Goal: Transaction & Acquisition: Purchase product/service

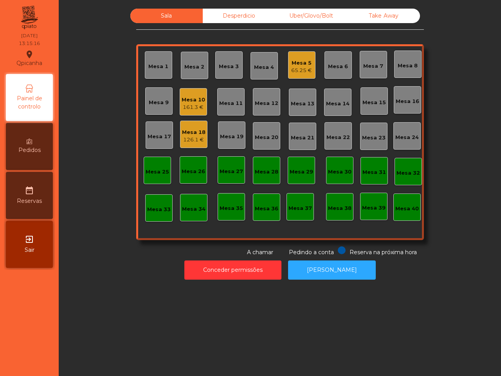
click at [197, 97] on div "Mesa 10" at bounding box center [193, 100] width 23 height 8
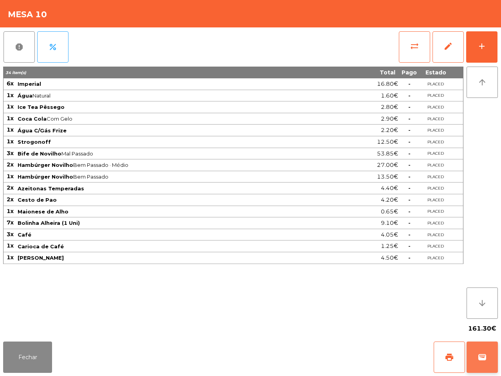
click at [485, 354] on span "wallet" at bounding box center [482, 356] width 9 height 9
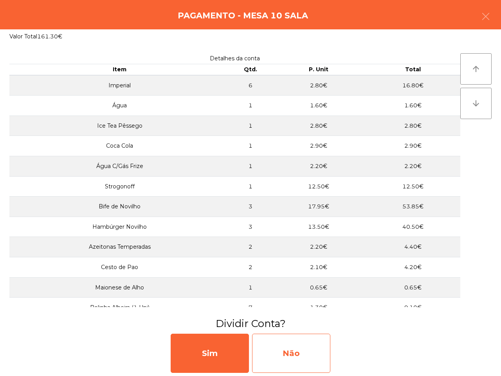
click at [314, 354] on div "Não" at bounding box center [291, 353] width 78 height 39
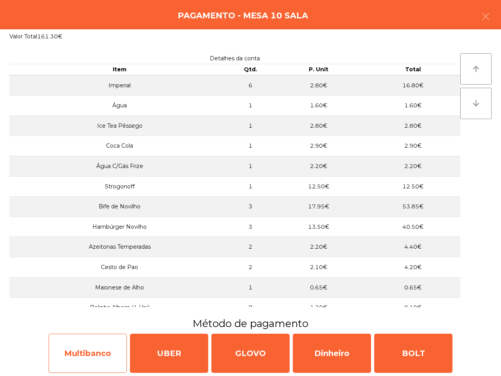
click at [98, 347] on div "Multibanco" at bounding box center [88, 353] width 78 height 39
select select "**"
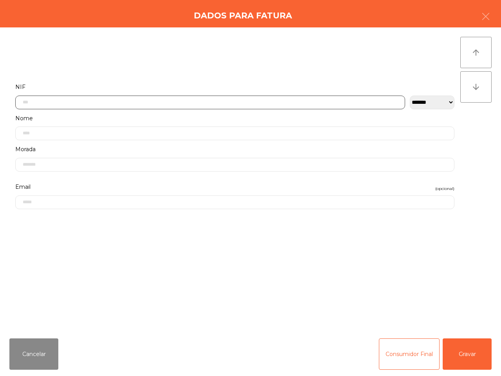
click at [129, 101] on input "text" at bounding box center [210, 103] width 390 height 14
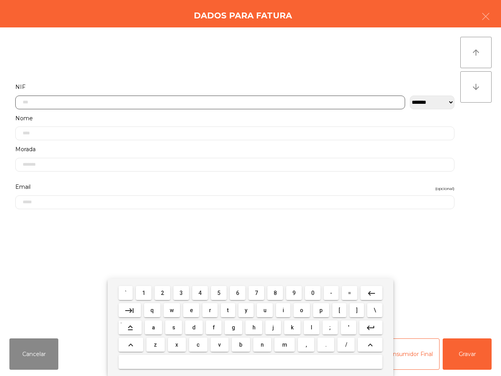
scroll to position [44, 0]
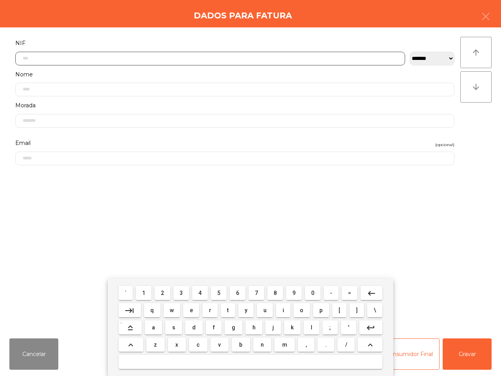
click at [167, 296] on button "2" at bounding box center [163, 293] width 16 height 14
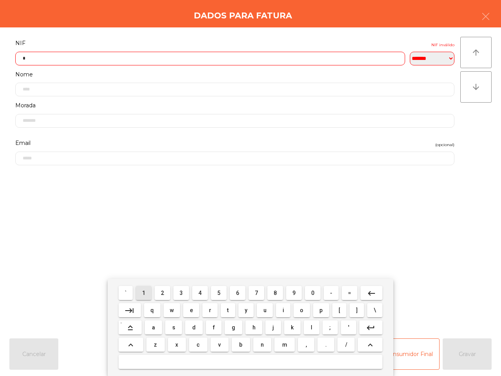
click at [147, 294] on button "1" at bounding box center [144, 293] width 16 height 14
click at [274, 296] on span "8" at bounding box center [275, 293] width 3 height 6
click at [224, 296] on button "5" at bounding box center [219, 293] width 16 height 14
click at [294, 293] on span "9" at bounding box center [293, 293] width 3 height 6
click at [267, 296] on button "8" at bounding box center [275, 293] width 16 height 14
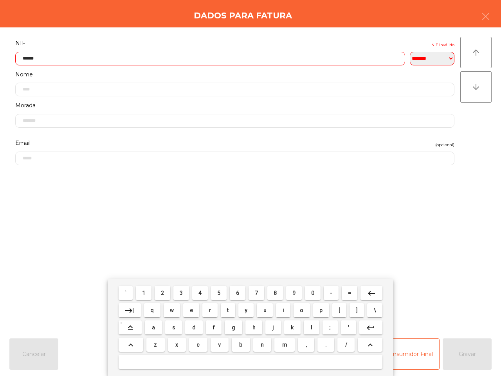
click at [184, 293] on button "3" at bounding box center [181, 293] width 16 height 14
click at [220, 292] on span "5" at bounding box center [218, 293] width 3 height 6
click at [269, 292] on button "8" at bounding box center [275, 293] width 16 height 14
click at [373, 290] on mat-icon "keyboard_backspace" at bounding box center [371, 292] width 9 height 9
click at [313, 294] on span "0" at bounding box center [312, 293] width 3 height 6
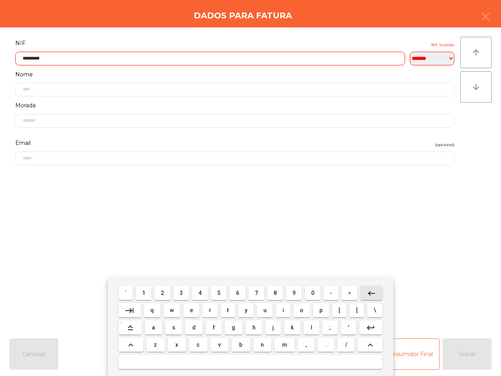
click at [369, 290] on mat-icon "keyboard_backspace" at bounding box center [371, 292] width 9 height 9
click at [293, 292] on span "9" at bounding box center [293, 293] width 3 height 6
click at [368, 294] on mat-icon "keyboard_backspace" at bounding box center [371, 292] width 9 height 9
click at [276, 292] on button "8" at bounding box center [275, 293] width 16 height 14
click at [367, 291] on mat-icon "keyboard_backspace" at bounding box center [371, 292] width 9 height 9
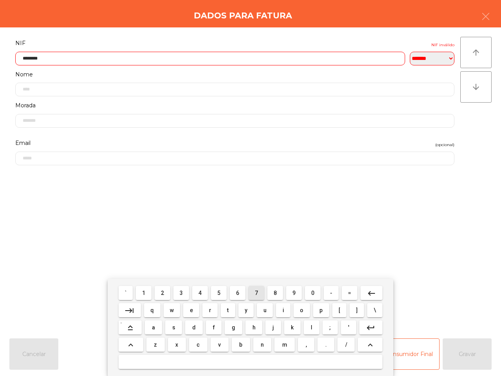
click at [257, 292] on span "7" at bounding box center [256, 293] width 3 height 6
click at [364, 293] on button "keyboard_backspace" at bounding box center [372, 293] width 22 height 14
click at [222, 292] on button "5" at bounding box center [219, 293] width 16 height 14
click at [367, 291] on mat-icon "keyboard_backspace" at bounding box center [371, 292] width 9 height 9
click at [202, 291] on span "4" at bounding box center [199, 293] width 3 height 6
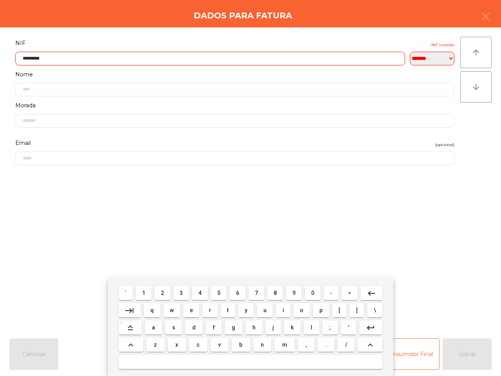
click at [370, 292] on mat-icon "keyboard_backspace" at bounding box center [371, 292] width 9 height 9
click at [180, 290] on span "3" at bounding box center [181, 293] width 3 height 6
click at [368, 294] on mat-icon "keyboard_backspace" at bounding box center [371, 292] width 9 height 9
click at [166, 292] on button "2" at bounding box center [163, 293] width 16 height 14
click at [368, 291] on mat-icon "keyboard_backspace" at bounding box center [371, 292] width 9 height 9
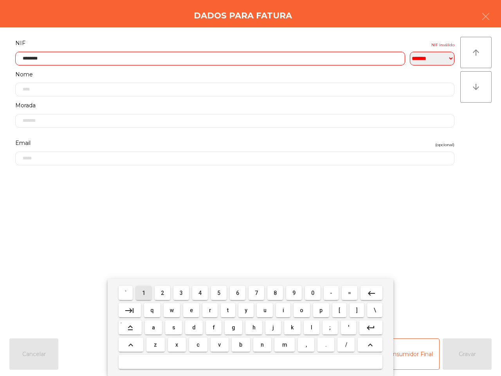
click at [147, 291] on button "1" at bounding box center [144, 293] width 16 height 14
type input "*********"
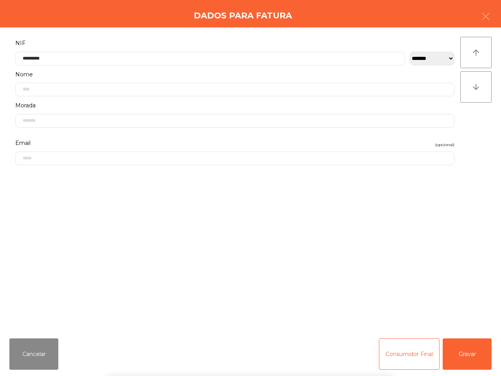
click at [460, 360] on div "` 1 2 3 4 5 6 7 8 9 0 - = keyboard_backspace keyboard_tab q w e r t y u i o p […" at bounding box center [250, 327] width 501 height 97
click at [460, 357] on button "Gravar" at bounding box center [467, 353] width 49 height 31
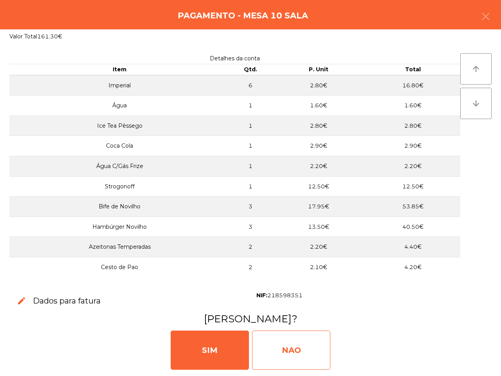
click at [322, 344] on div "NAO" at bounding box center [291, 349] width 78 height 39
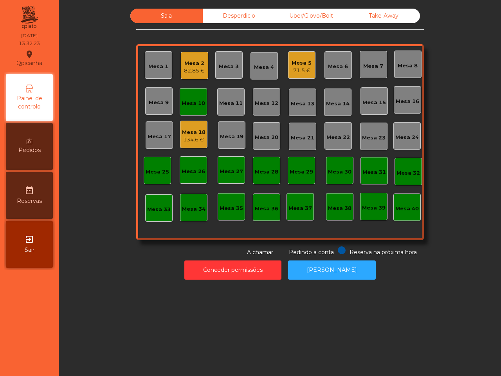
click at [323, 344] on div "Sala Desperdicio Uber/Glovo/Bolt Take Away Mesa 1 Mesa 2 82.85 € Mesa 3 Mesa 4 …" at bounding box center [280, 188] width 442 height 376
click at [193, 105] on div "Mesa 10" at bounding box center [193, 103] width 23 height 8
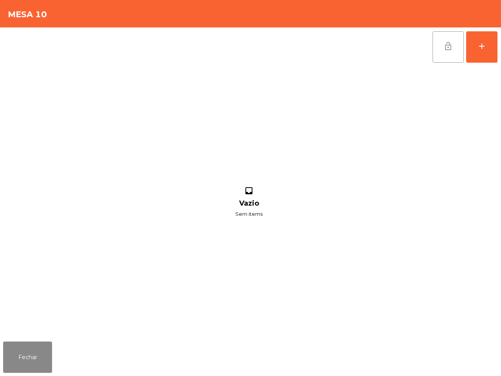
click at [449, 43] on span "lock_open" at bounding box center [448, 45] width 9 height 9
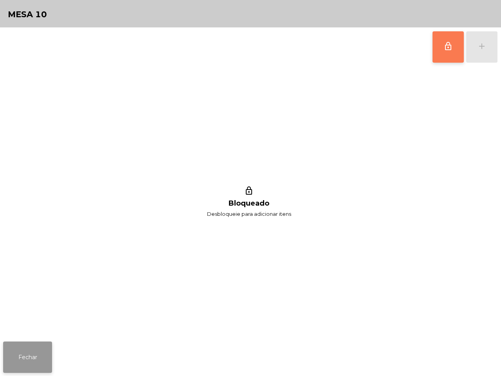
drag, startPoint x: 20, startPoint y: 355, endPoint x: 24, endPoint y: 355, distance: 4.3
click at [21, 355] on button "Fechar" at bounding box center [27, 356] width 49 height 31
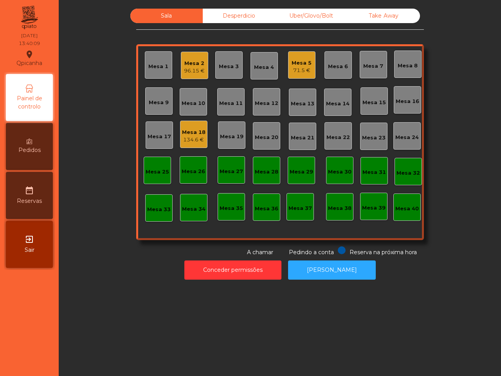
drag, startPoint x: 108, startPoint y: 343, endPoint x: 126, endPoint y: 338, distance: 18.4
click at [121, 343] on div "Sala Desperdicio Uber/Glovo/Bolt Take Away Mesa 1 Mesa 2 96.15 € Mesa 3 Mesa 4 …" at bounding box center [280, 188] width 442 height 376
click at [190, 122] on div "Mesa 1 Mesa 2 96.15 € Mesa 3 Mesa 4 Mesa 5 78.7 € Mesa 6 Mesa 7 Mesa 8 Mesa 9 M…" at bounding box center [280, 142] width 288 height 196
click at [185, 137] on div "149.45 €" at bounding box center [194, 140] width 24 height 8
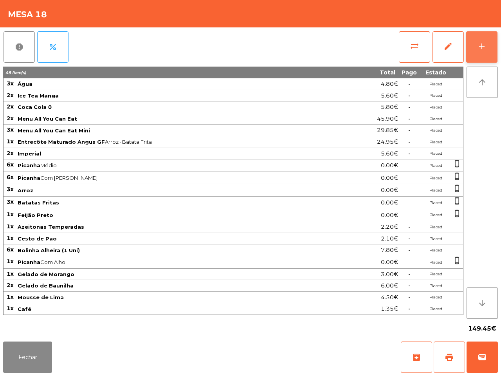
click at [481, 46] on div "add" at bounding box center [481, 45] width 9 height 9
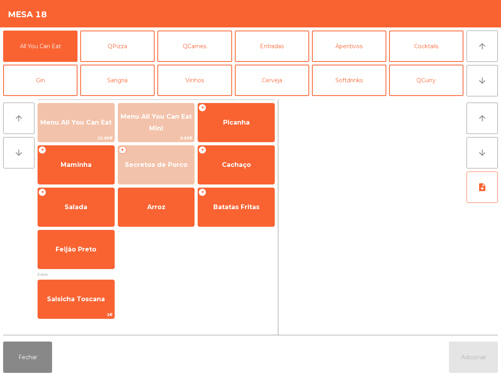
scroll to position [49, 0]
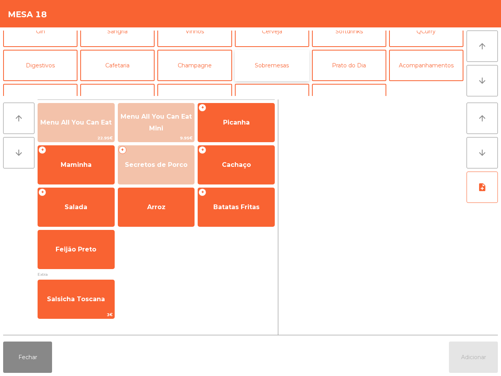
click at [269, 66] on button "Sobremesas" at bounding box center [272, 65] width 74 height 31
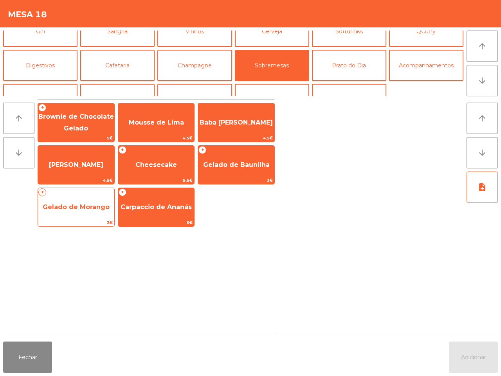
click at [97, 207] on span "Gelado de Morango" at bounding box center [76, 206] width 67 height 7
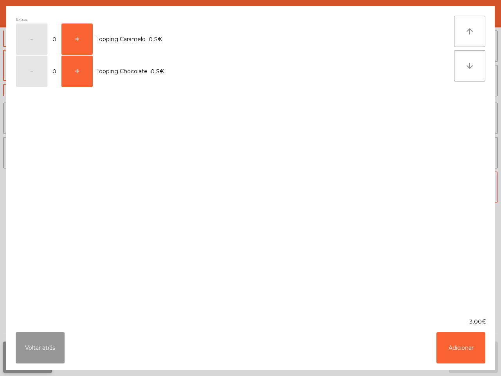
click at [33, 353] on button "Voltar atrás" at bounding box center [40, 347] width 49 height 31
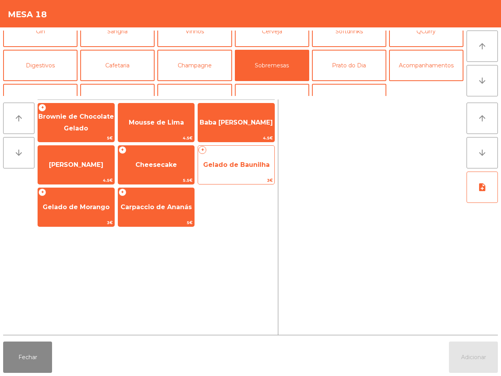
click at [249, 161] on span "Gelado de Baunilha" at bounding box center [236, 164] width 67 height 7
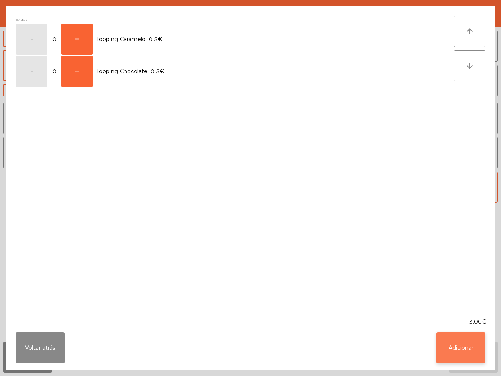
click at [469, 350] on button "Adicionar" at bounding box center [460, 347] width 49 height 31
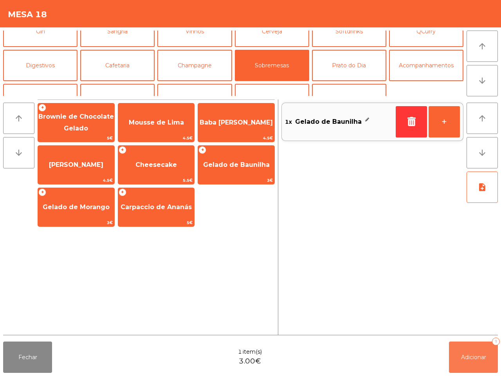
click at [463, 355] on span "Adicionar" at bounding box center [473, 356] width 25 height 7
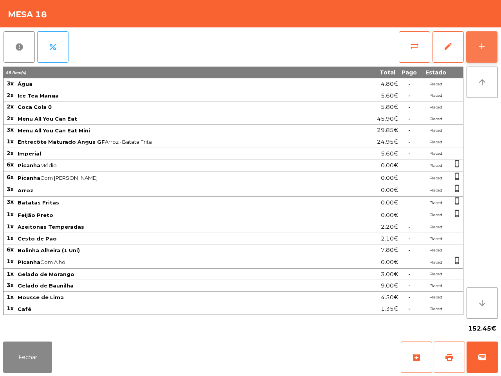
click at [483, 40] on button "add" at bounding box center [481, 46] width 31 height 31
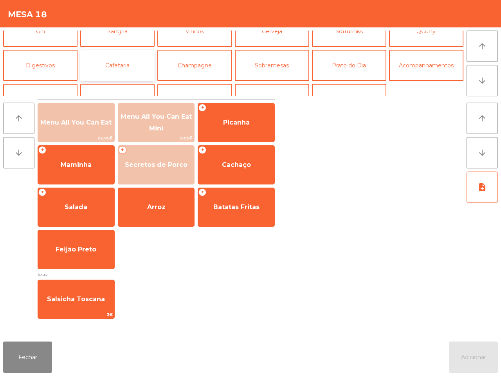
click at [102, 66] on button "Cafetaria" at bounding box center [117, 65] width 74 height 31
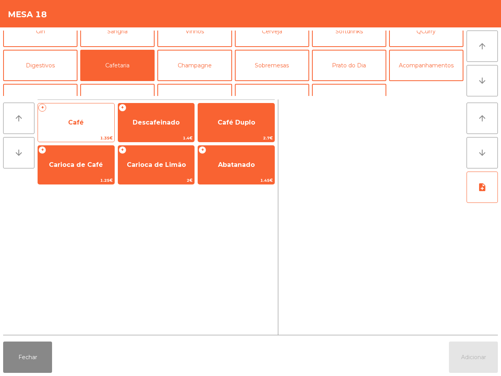
click at [72, 120] on span "Café" at bounding box center [76, 122] width 16 height 7
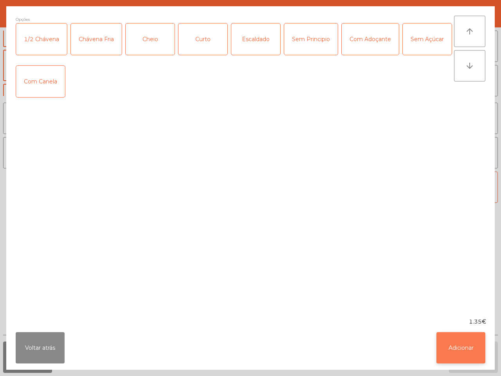
click at [447, 344] on button "Adicionar" at bounding box center [460, 347] width 49 height 31
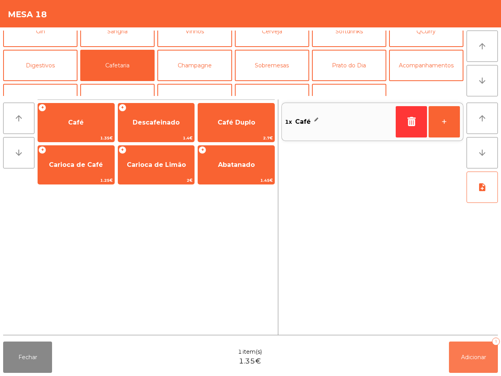
drag, startPoint x: 462, startPoint y: 357, endPoint x: 464, endPoint y: 347, distance: 9.9
click at [463, 357] on span "Adicionar" at bounding box center [473, 356] width 25 height 7
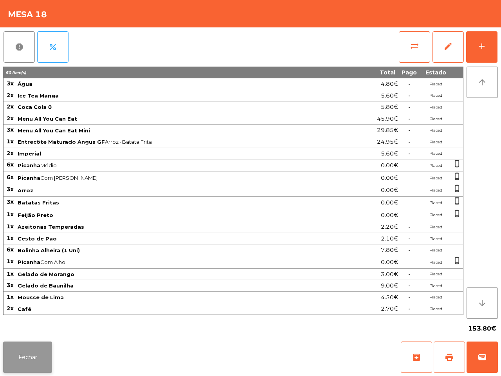
click at [25, 352] on button "Fechar" at bounding box center [27, 356] width 49 height 31
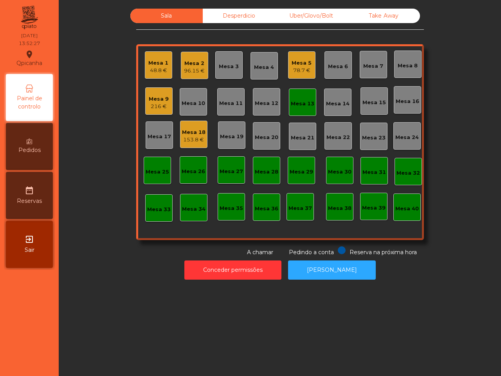
click at [153, 101] on div "Mesa 9" at bounding box center [159, 99] width 20 height 8
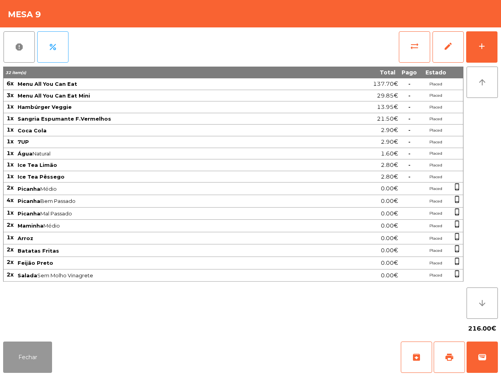
click at [31, 355] on button "Fechar" at bounding box center [27, 356] width 49 height 31
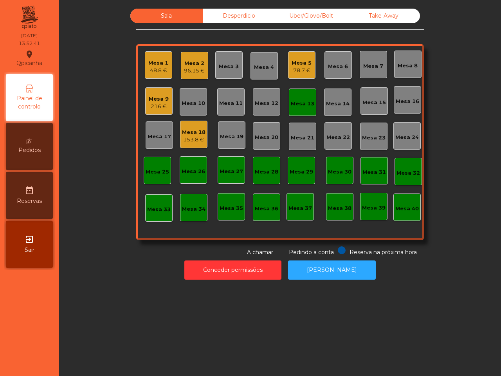
click at [154, 58] on div "Mesa 1 48.8 €" at bounding box center [158, 65] width 20 height 18
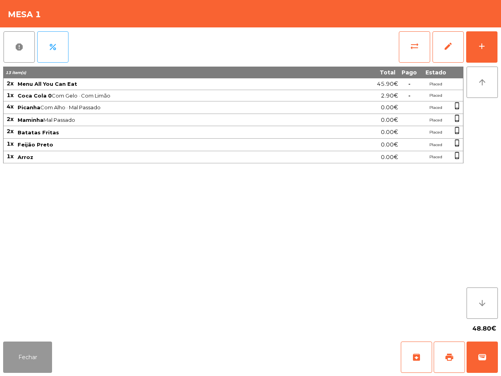
click at [39, 361] on button "Fechar" at bounding box center [27, 356] width 49 height 31
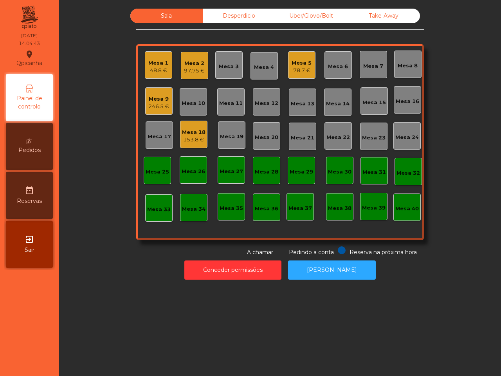
click at [200, 355] on div "Sala Desperdicio Uber/Glovo/Bolt Take Away Mesa 1 48.8 € Mesa 2 97.75 € Mesa 3 …" at bounding box center [280, 188] width 442 height 376
click at [190, 142] on div "153.8 €" at bounding box center [193, 140] width 23 height 8
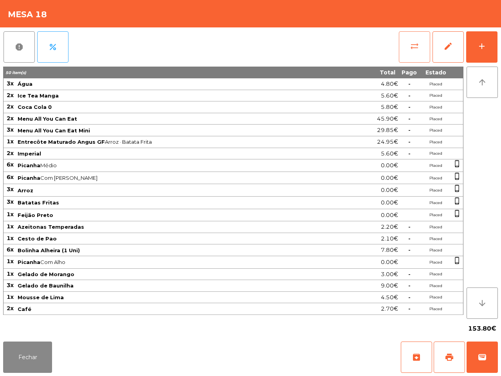
click at [412, 40] on button "sync_alt" at bounding box center [414, 46] width 31 height 31
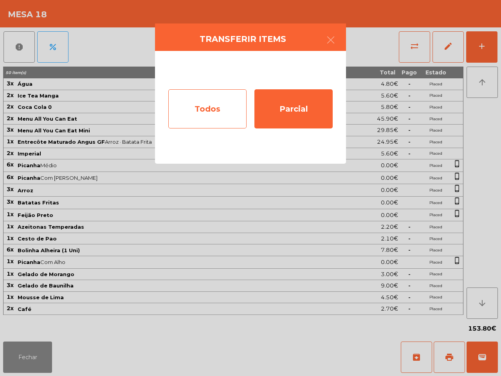
click at [225, 104] on div "Todos" at bounding box center [207, 108] width 78 height 39
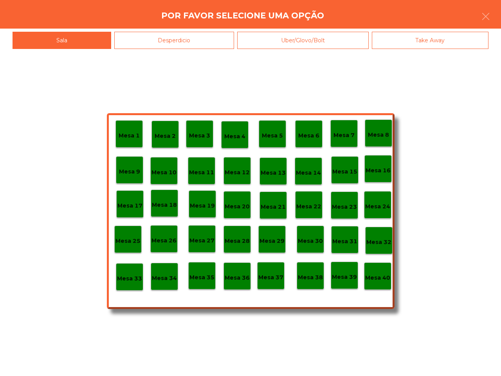
click at [384, 280] on p "Mesa 40" at bounding box center [377, 277] width 25 height 9
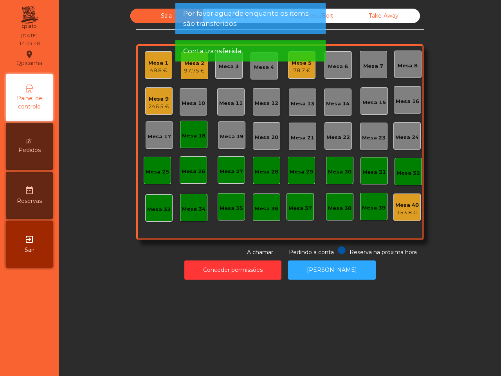
click at [196, 126] on div "Mesa 18" at bounding box center [193, 134] width 27 height 27
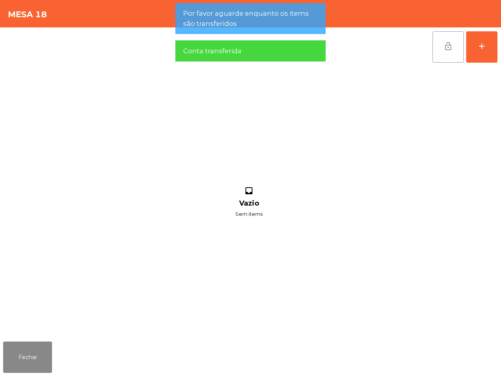
click at [440, 61] on button "lock_open" at bounding box center [448, 46] width 31 height 31
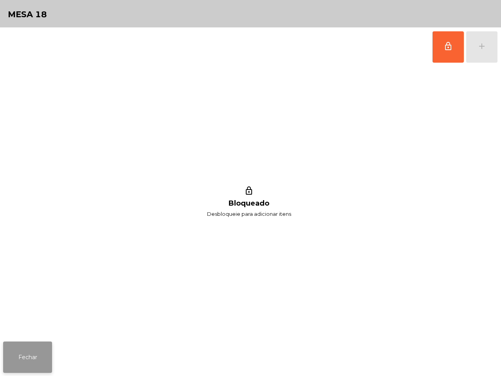
click at [14, 363] on button "Fechar" at bounding box center [27, 356] width 49 height 31
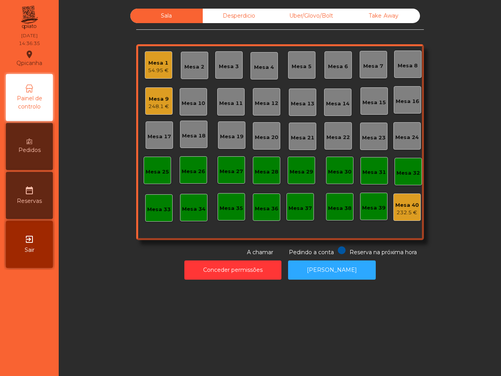
drag, startPoint x: 49, startPoint y: 359, endPoint x: 46, endPoint y: 355, distance: 4.7
click at [49, 359] on nav "Qpicanha location_on [DATE] 14:36:35 Painel de controlo Pedidos date_range Rese…" at bounding box center [29, 188] width 59 height 376
click at [230, 274] on button "Conceder permissões" at bounding box center [232, 269] width 97 height 19
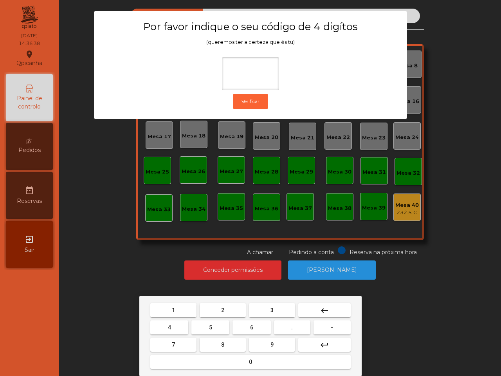
click at [166, 307] on button "1" at bounding box center [173, 310] width 46 height 14
click at [270, 343] on button "9" at bounding box center [272, 344] width 46 height 14
click at [169, 325] on span "4" at bounding box center [169, 327] width 3 height 6
click at [216, 362] on button "0" at bounding box center [250, 362] width 200 height 14
type input "****"
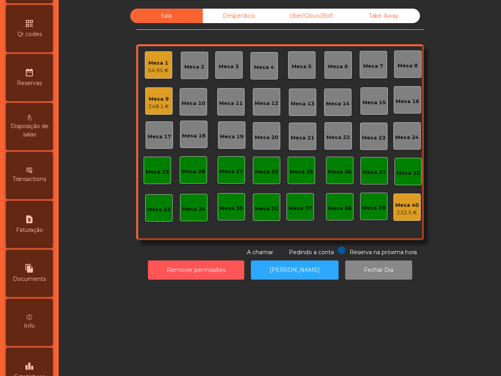
scroll to position [294, 0]
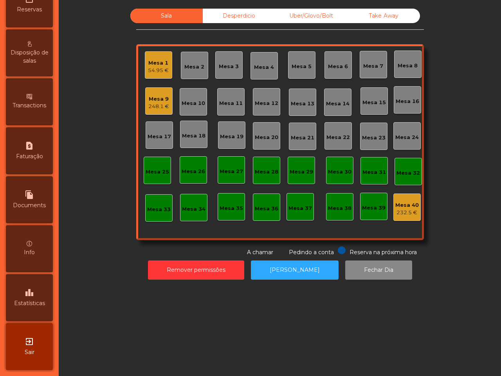
click at [40, 303] on span "Estatísticas" at bounding box center [29, 303] width 31 height 8
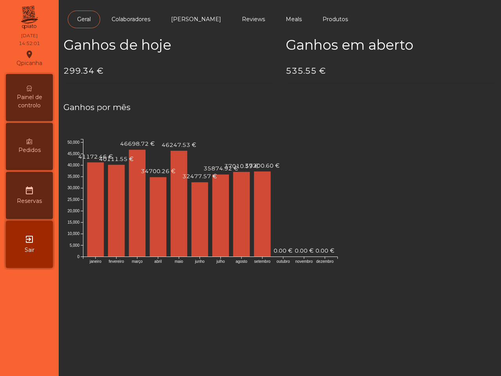
click at [42, 98] on span "Painel de controlo" at bounding box center [29, 101] width 43 height 16
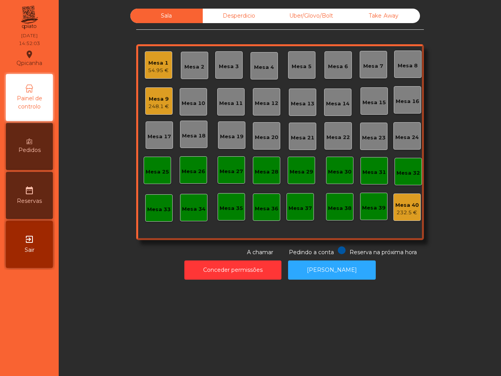
click at [159, 100] on div "Mesa 9" at bounding box center [158, 99] width 21 height 8
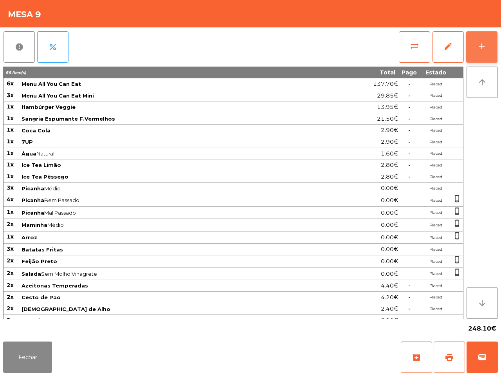
click at [494, 56] on button "add" at bounding box center [481, 46] width 31 height 31
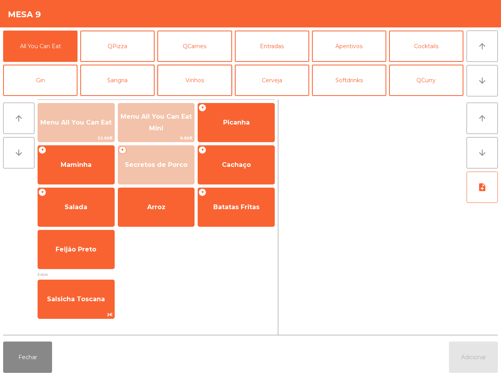
scroll to position [49, 0]
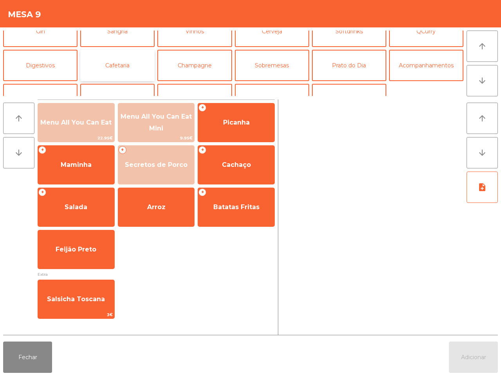
click at [122, 58] on button "Cafetaria" at bounding box center [117, 65] width 74 height 31
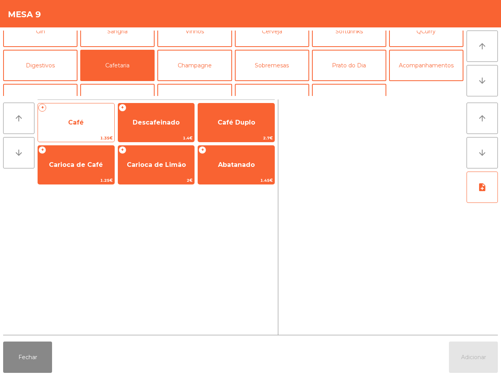
click at [79, 119] on span "Café" at bounding box center [76, 122] width 16 height 7
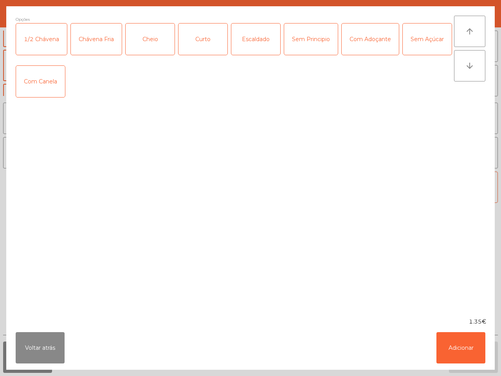
click at [471, 365] on div "Voltar atrás Adicionar" at bounding box center [250, 348] width 489 height 44
click at [467, 351] on button "Adicionar" at bounding box center [460, 347] width 49 height 31
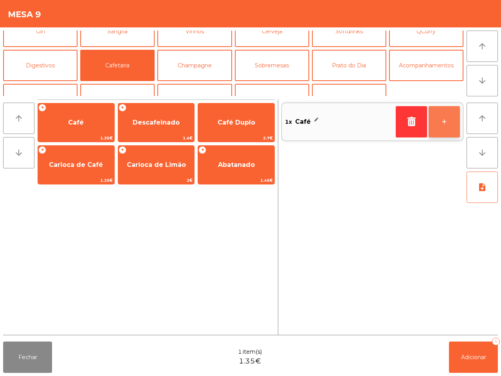
click at [445, 129] on button "+" at bounding box center [444, 121] width 31 height 31
click at [448, 119] on button "+" at bounding box center [444, 121] width 31 height 31
click at [418, 125] on button "-" at bounding box center [411, 121] width 31 height 31
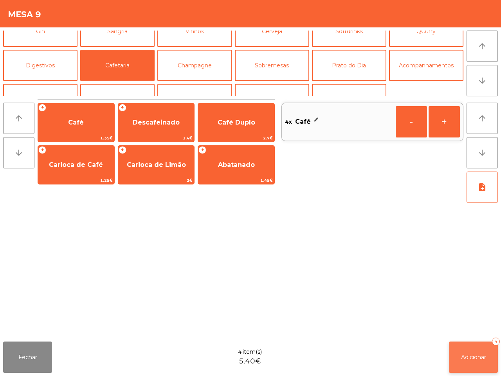
click at [470, 371] on button "Adicionar 4" at bounding box center [473, 356] width 49 height 31
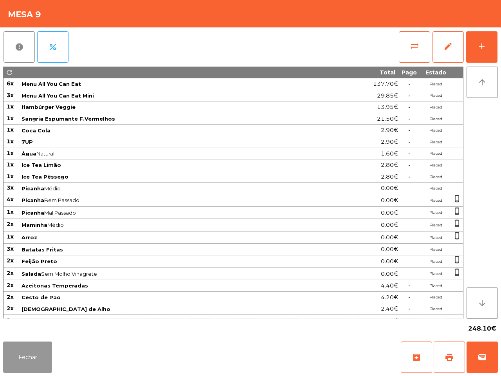
click at [34, 358] on button "Fechar" at bounding box center [27, 356] width 49 height 31
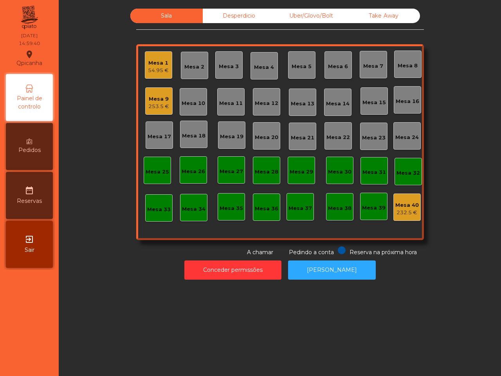
click at [34, 358] on nav "Qpicanha location_on [DATE] 14:59:40 Painel de controlo Pedidos date_range Rese…" at bounding box center [29, 188] width 59 height 376
click at [163, 65] on div "Mesa 1" at bounding box center [158, 63] width 21 height 8
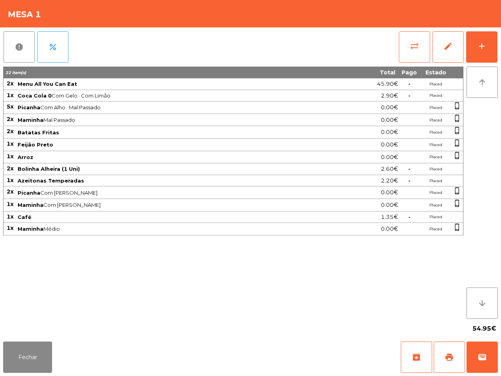
click at [396, 50] on div "report percent sync_alt edit add" at bounding box center [250, 46] width 495 height 39
click at [429, 40] on button "sync_alt" at bounding box center [414, 46] width 31 height 31
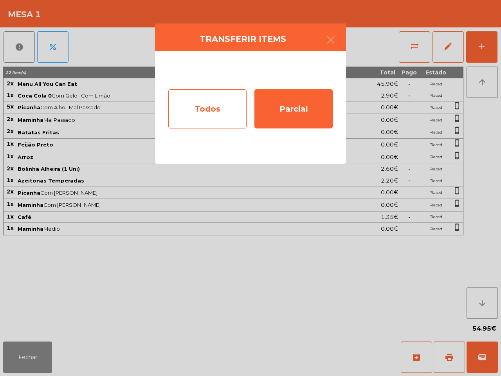
click at [226, 103] on div "Todos" at bounding box center [207, 108] width 78 height 39
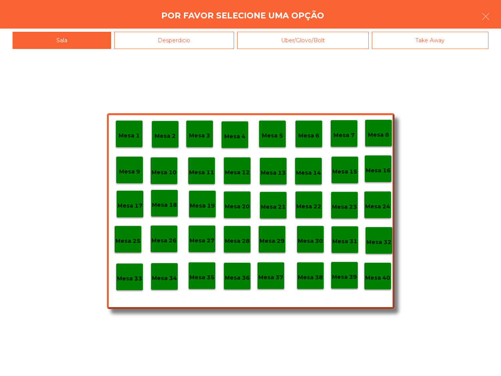
click at [386, 281] on p "Mesa 40" at bounding box center [377, 277] width 25 height 9
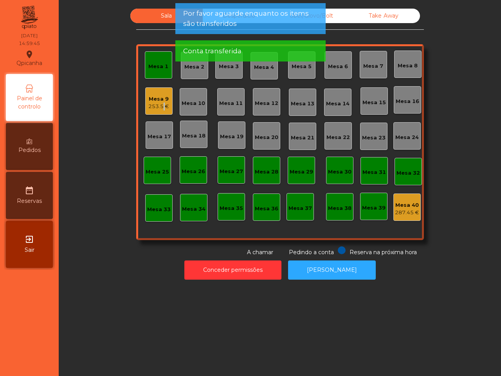
click at [158, 109] on div "253.5 €" at bounding box center [158, 107] width 21 height 8
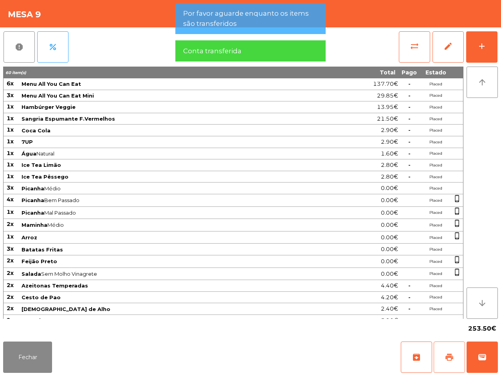
click at [447, 359] on span "print" at bounding box center [449, 356] width 9 height 9
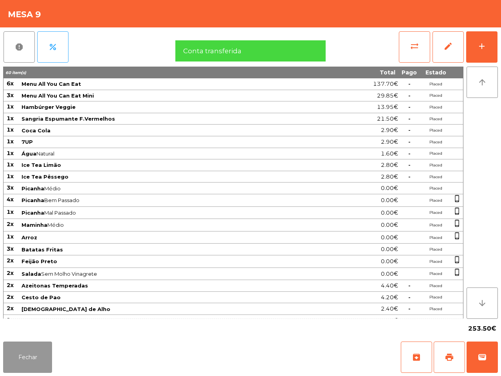
click at [25, 353] on button "Fechar" at bounding box center [27, 356] width 49 height 31
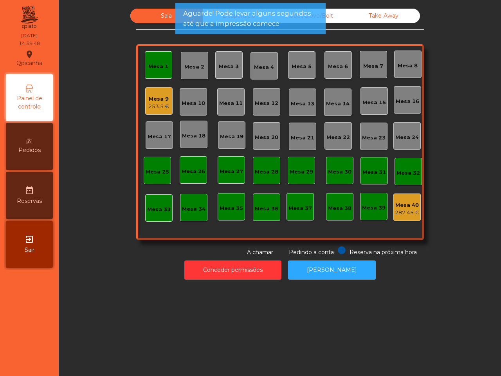
click at [163, 73] on div "Mesa 1" at bounding box center [158, 64] width 27 height 27
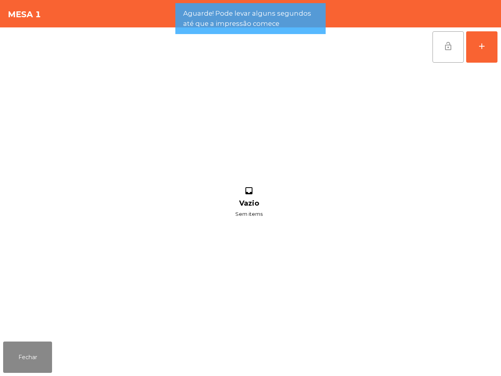
click at [449, 53] on button "lock_open" at bounding box center [448, 46] width 31 height 31
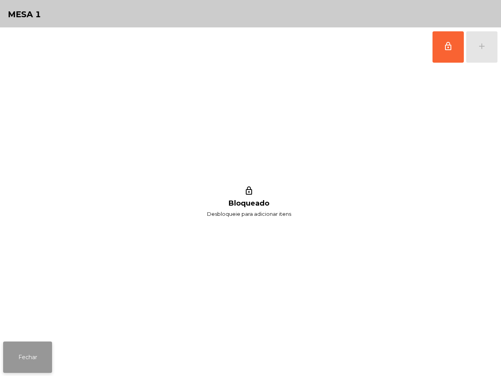
click at [22, 361] on button "Fechar" at bounding box center [27, 356] width 49 height 31
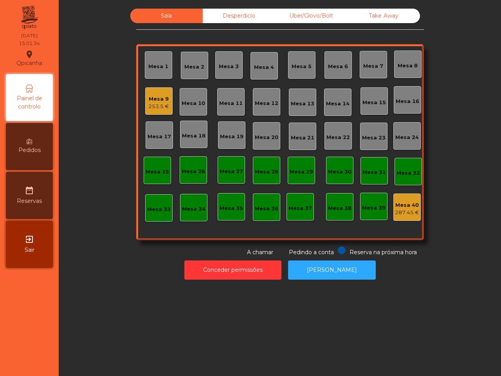
click at [155, 104] on div "253.5 €" at bounding box center [158, 107] width 21 height 8
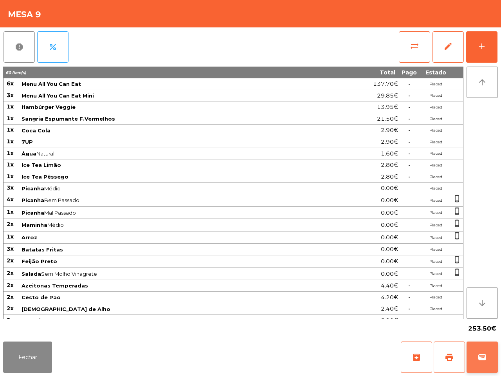
click at [485, 355] on span "wallet" at bounding box center [482, 356] width 9 height 9
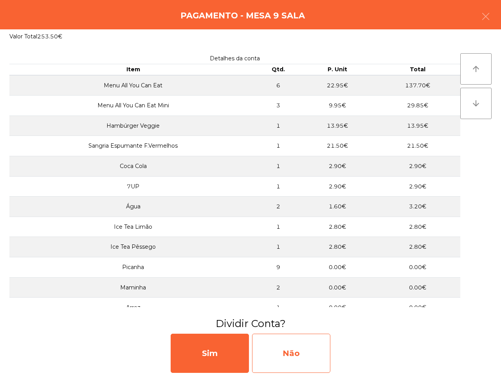
click at [303, 355] on div "Não" at bounding box center [291, 353] width 78 height 39
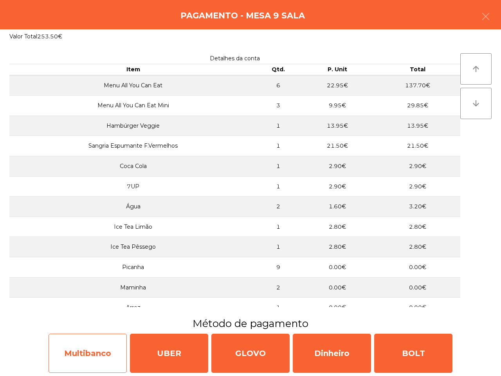
click at [80, 348] on div "Multibanco" at bounding box center [88, 353] width 78 height 39
select select "**"
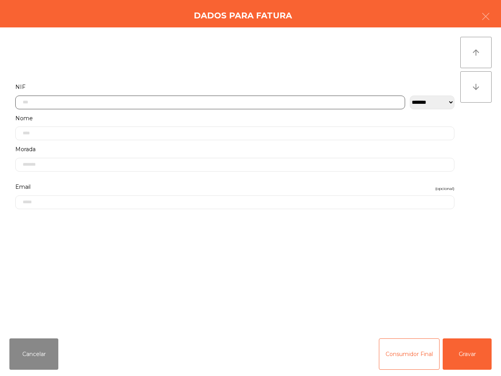
click at [76, 108] on input "text" at bounding box center [210, 103] width 390 height 14
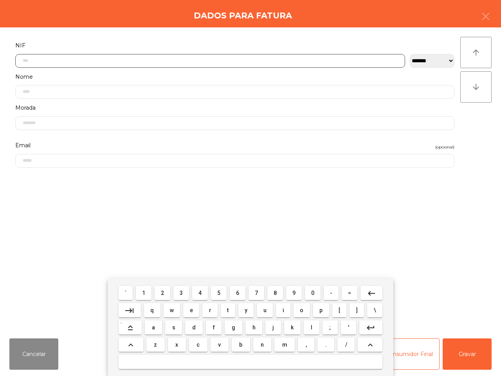
scroll to position [44, 0]
click at [221, 295] on button "5" at bounding box center [219, 293] width 16 height 14
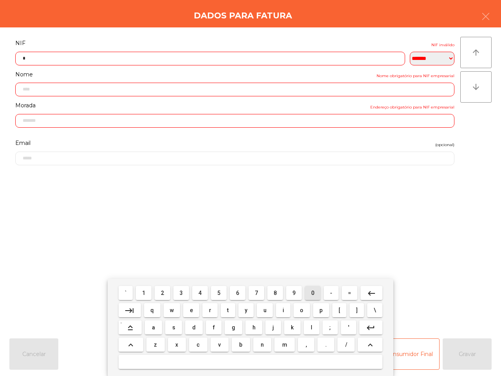
click at [310, 292] on button "0" at bounding box center [313, 293] width 16 height 14
click at [296, 292] on button "9" at bounding box center [294, 293] width 16 height 14
click at [237, 296] on button "6" at bounding box center [238, 293] width 16 height 14
click at [182, 292] on span "3" at bounding box center [181, 293] width 3 height 6
click at [161, 292] on button "2" at bounding box center [163, 293] width 16 height 14
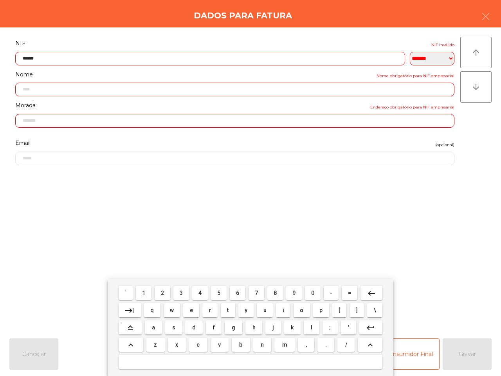
click at [258, 294] on span "7" at bounding box center [256, 293] width 3 height 6
click at [308, 292] on button "0" at bounding box center [313, 293] width 16 height 14
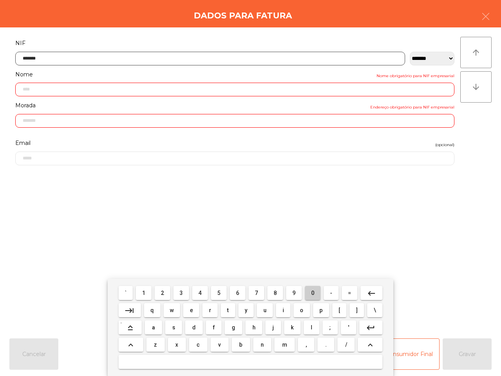
type input "*********"
type input "**********"
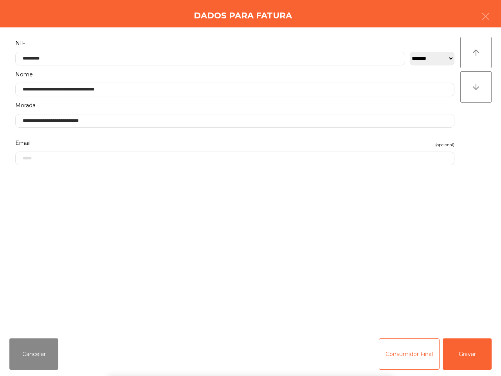
click at [476, 352] on div "` 1 2 3 4 5 6 7 8 9 0 - = keyboard_backspace keyboard_tab q w e r t y u i o p […" at bounding box center [250, 327] width 501 height 97
click at [475, 351] on button "Gravar" at bounding box center [467, 353] width 49 height 31
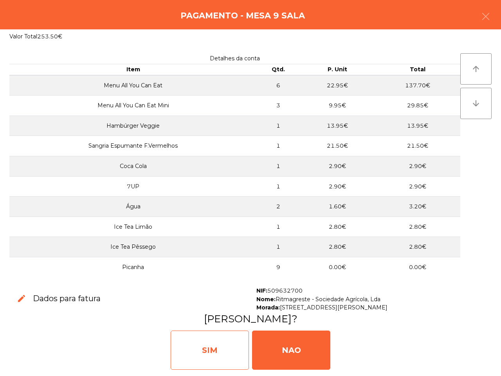
click at [234, 345] on div "SIM" at bounding box center [210, 349] width 78 height 39
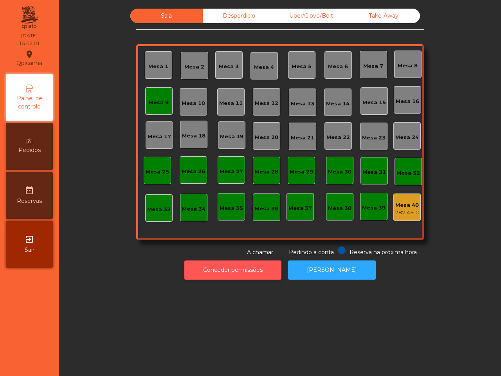
click at [234, 272] on button "Conceder permissões" at bounding box center [232, 269] width 97 height 19
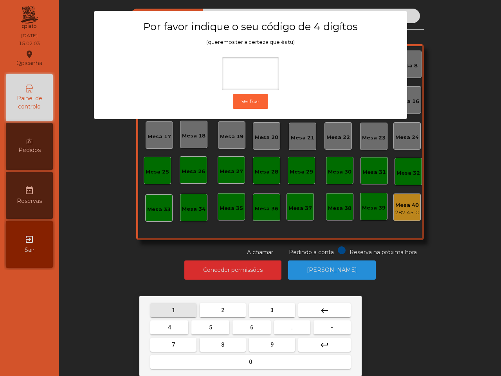
click at [175, 307] on button "1" at bounding box center [173, 310] width 46 height 14
click at [277, 346] on button "9" at bounding box center [272, 344] width 46 height 14
drag, startPoint x: 174, startPoint y: 322, endPoint x: 204, endPoint y: 353, distance: 43.2
click at [175, 323] on button "4" at bounding box center [169, 327] width 38 height 14
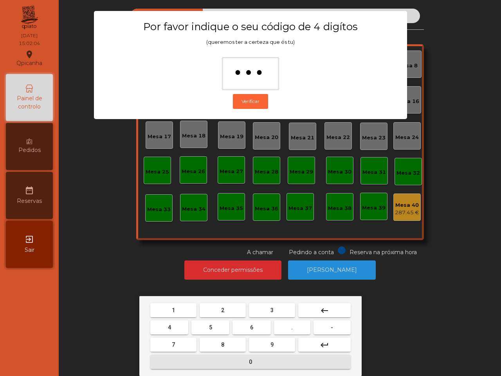
click at [224, 360] on button "0" at bounding box center [250, 362] width 200 height 14
type input "****"
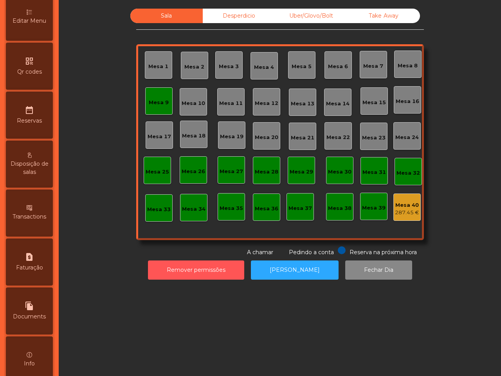
scroll to position [298, 0]
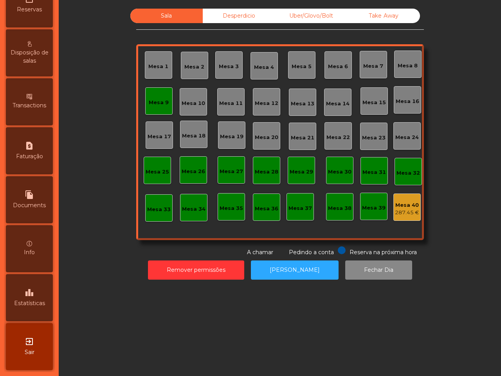
click at [30, 289] on div "leaderboard Estatísticas" at bounding box center [29, 297] width 47 height 47
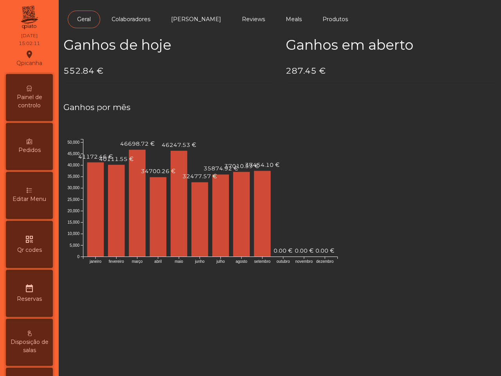
click at [30, 90] on div "Painel de controlo" at bounding box center [29, 97] width 47 height 47
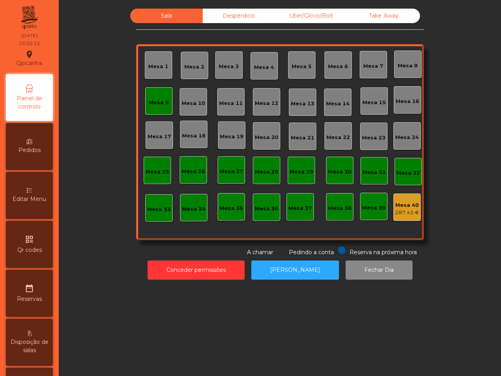
click at [239, 19] on div "Desperdicio" at bounding box center [239, 16] width 72 height 14
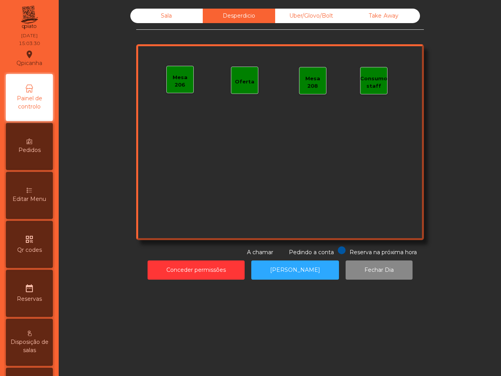
click at [136, 11] on div "Sala" at bounding box center [166, 16] width 72 height 14
